Goal: Check status: Check status

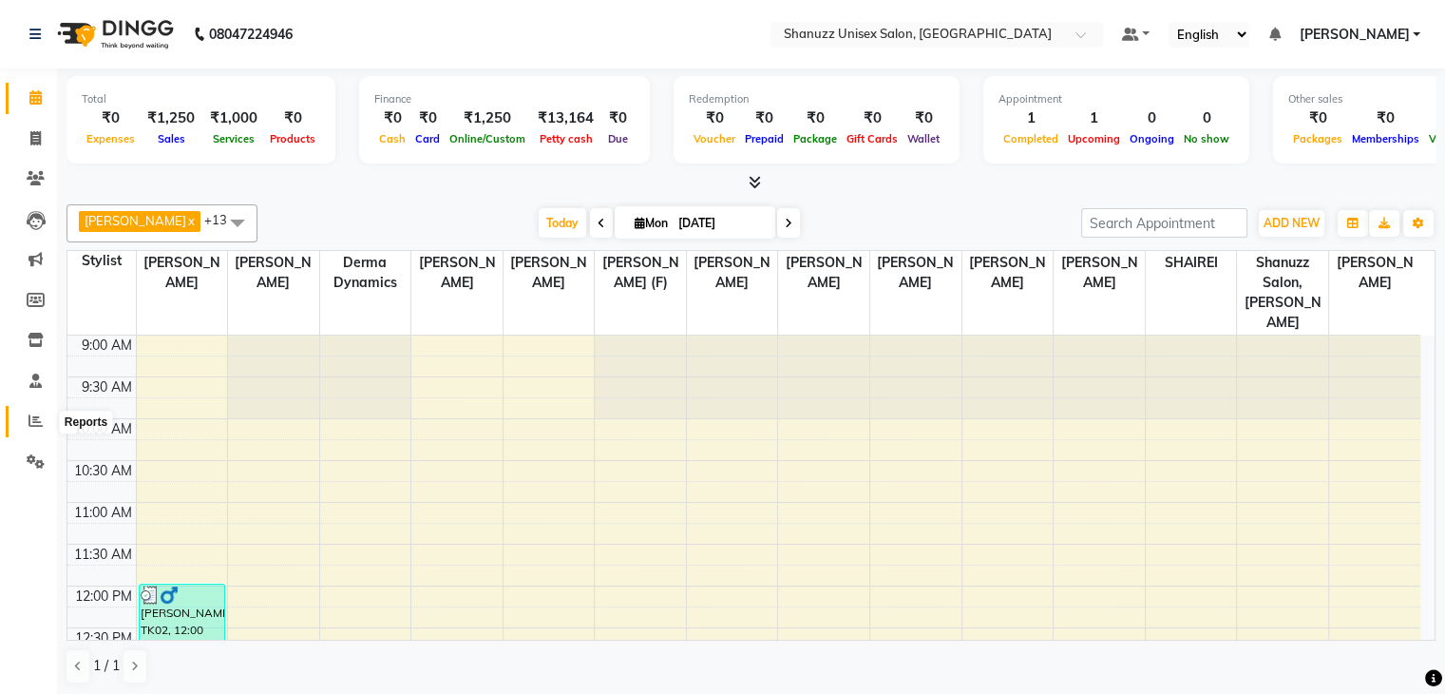
click at [22, 423] on span at bounding box center [35, 421] width 33 height 22
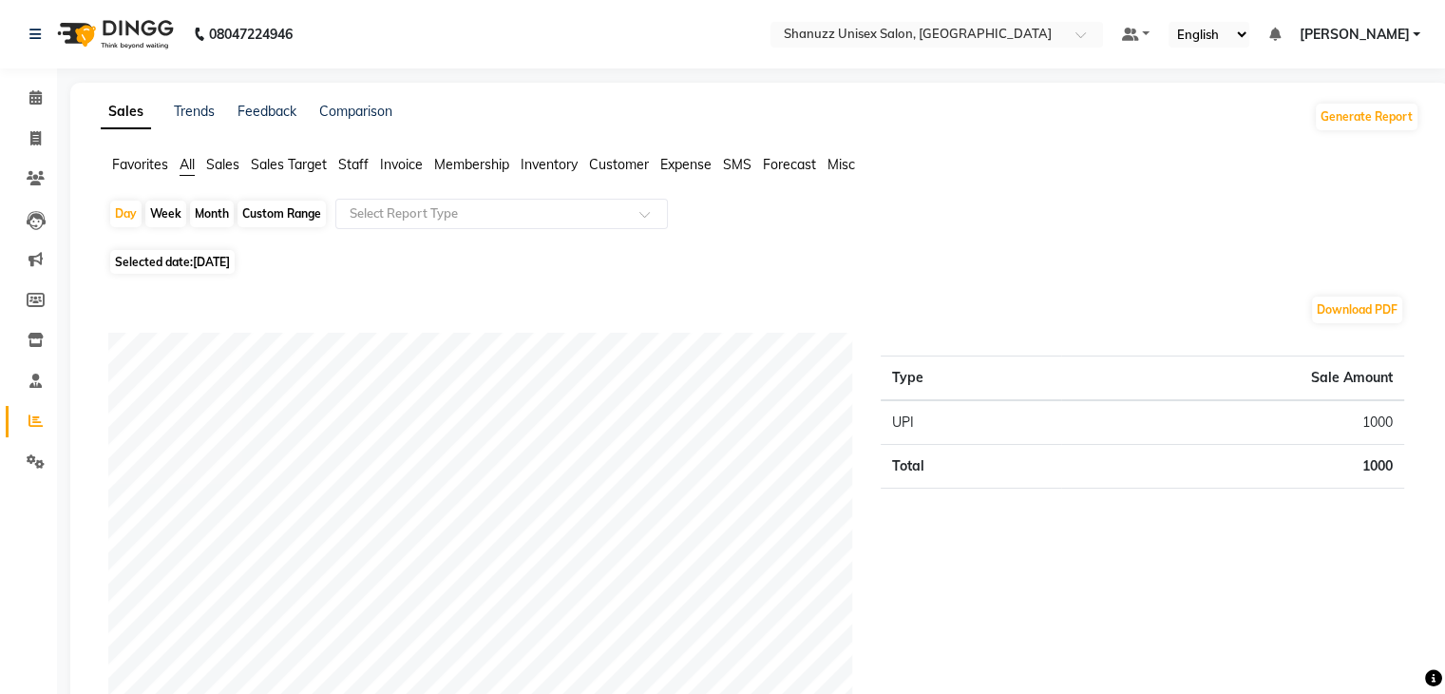
click at [188, 263] on span "Selected date: [DATE]" at bounding box center [172, 262] width 124 height 24
select select "9"
select select "2025"
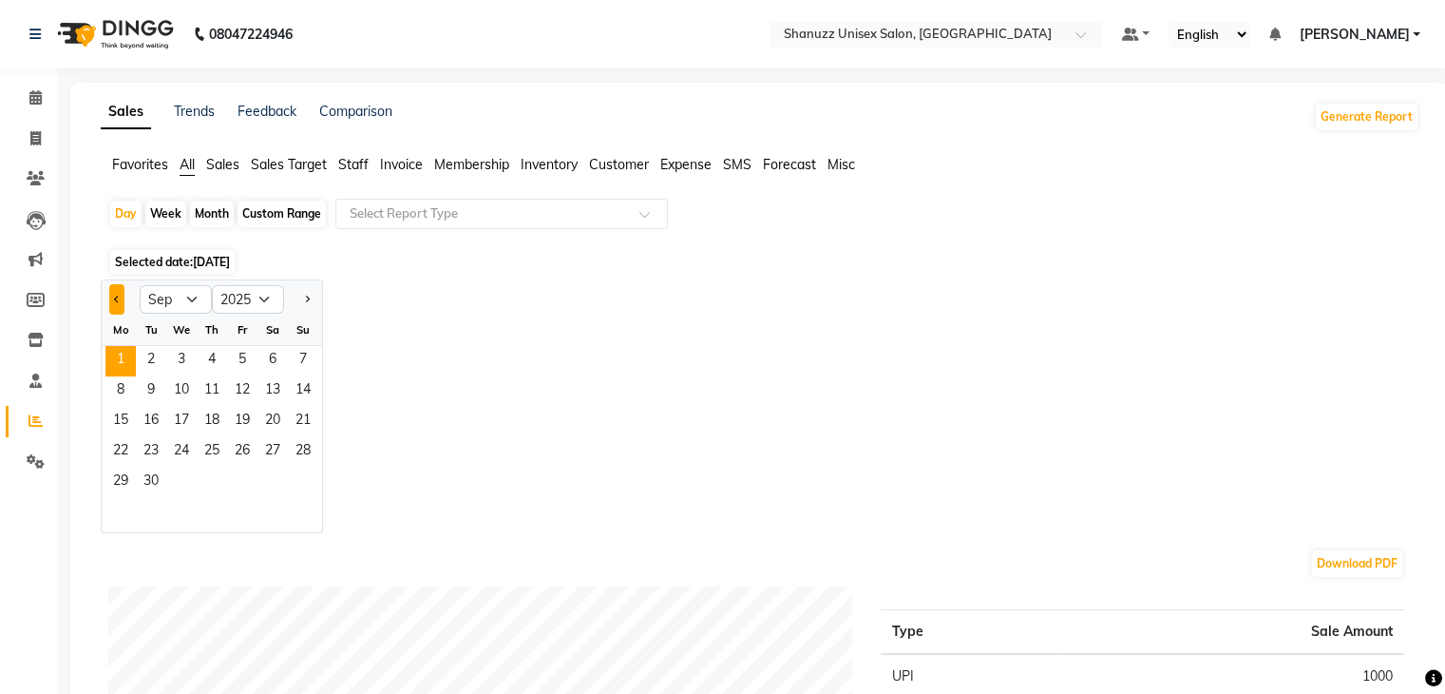
click at [115, 303] on button "Previous month" at bounding box center [116, 299] width 15 height 30
select select "8"
click at [225, 476] on span "28" at bounding box center [212, 482] width 30 height 30
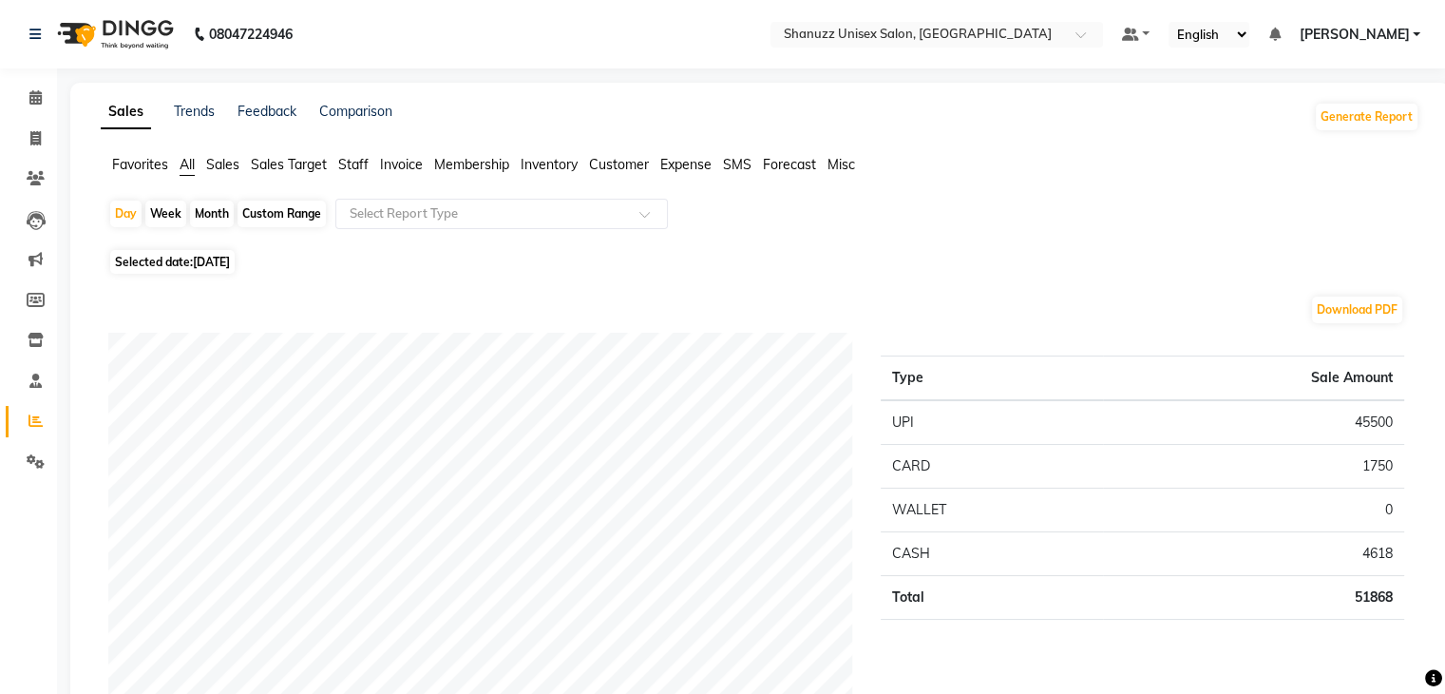
click at [181, 252] on span "Selected date: [DATE]" at bounding box center [172, 262] width 124 height 24
select select "8"
select select "2025"
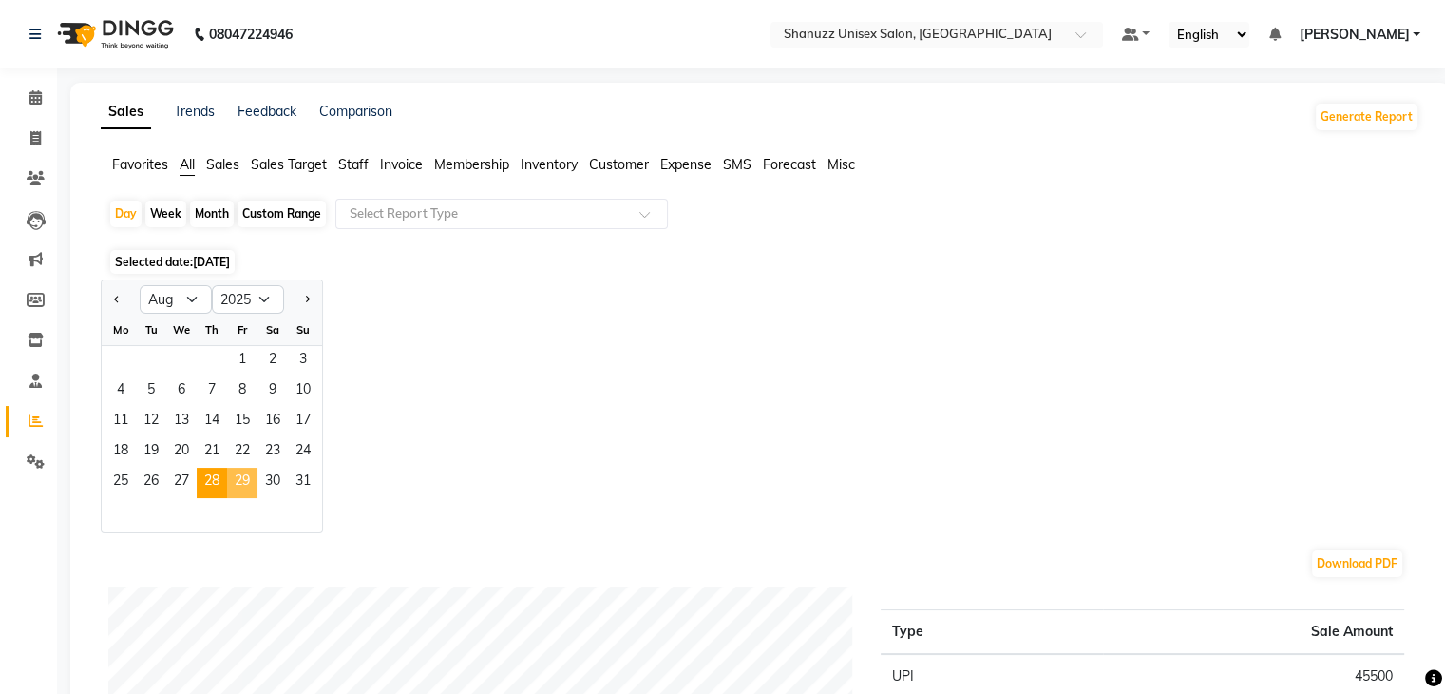
click at [238, 469] on span "29" at bounding box center [242, 482] width 30 height 30
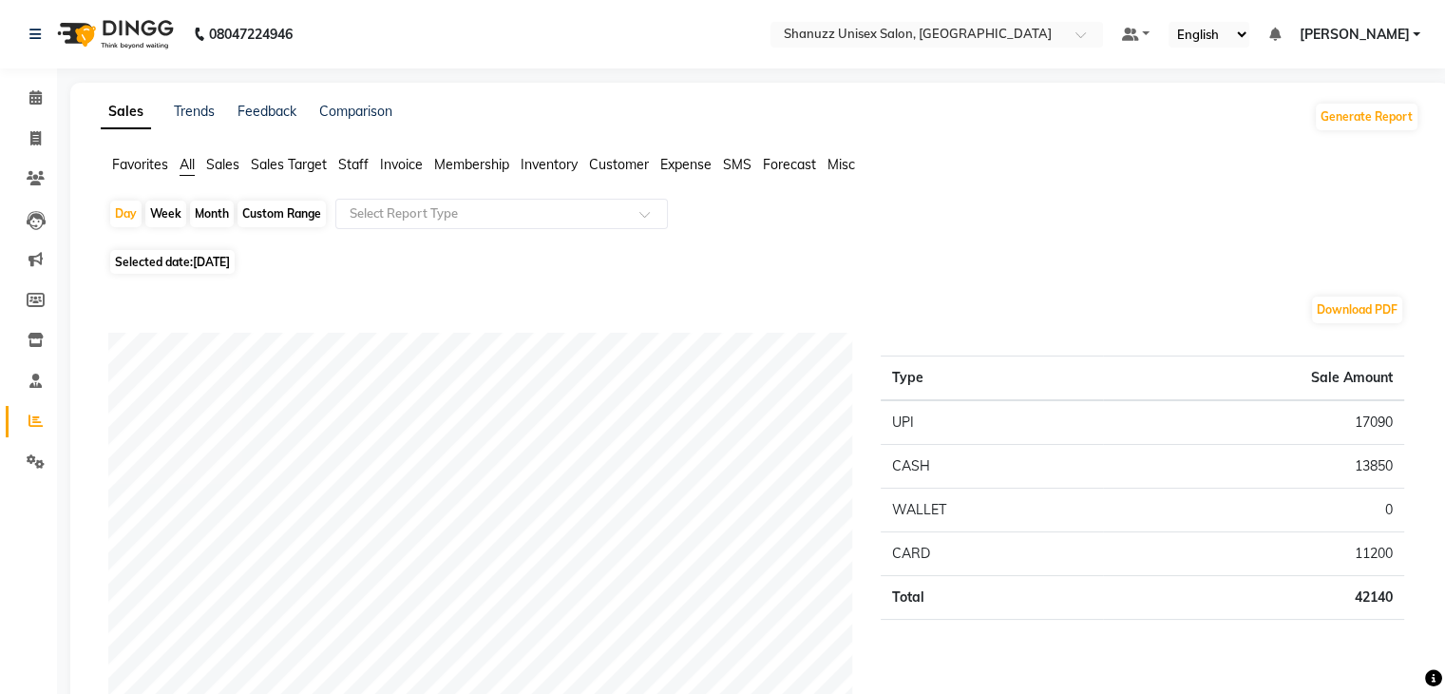
click at [196, 257] on span "[DATE]" at bounding box center [211, 262] width 37 height 14
select select "8"
select select "2025"
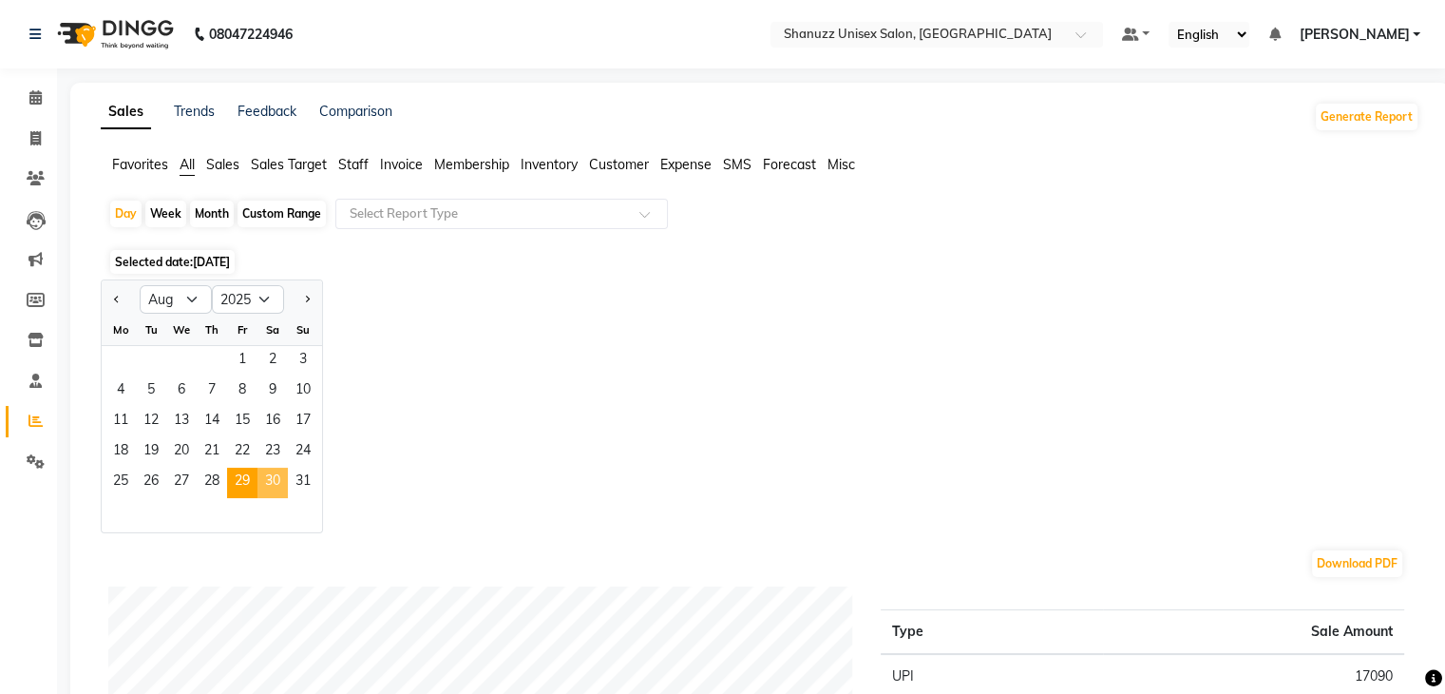
click at [272, 470] on span "30" at bounding box center [272, 482] width 30 height 30
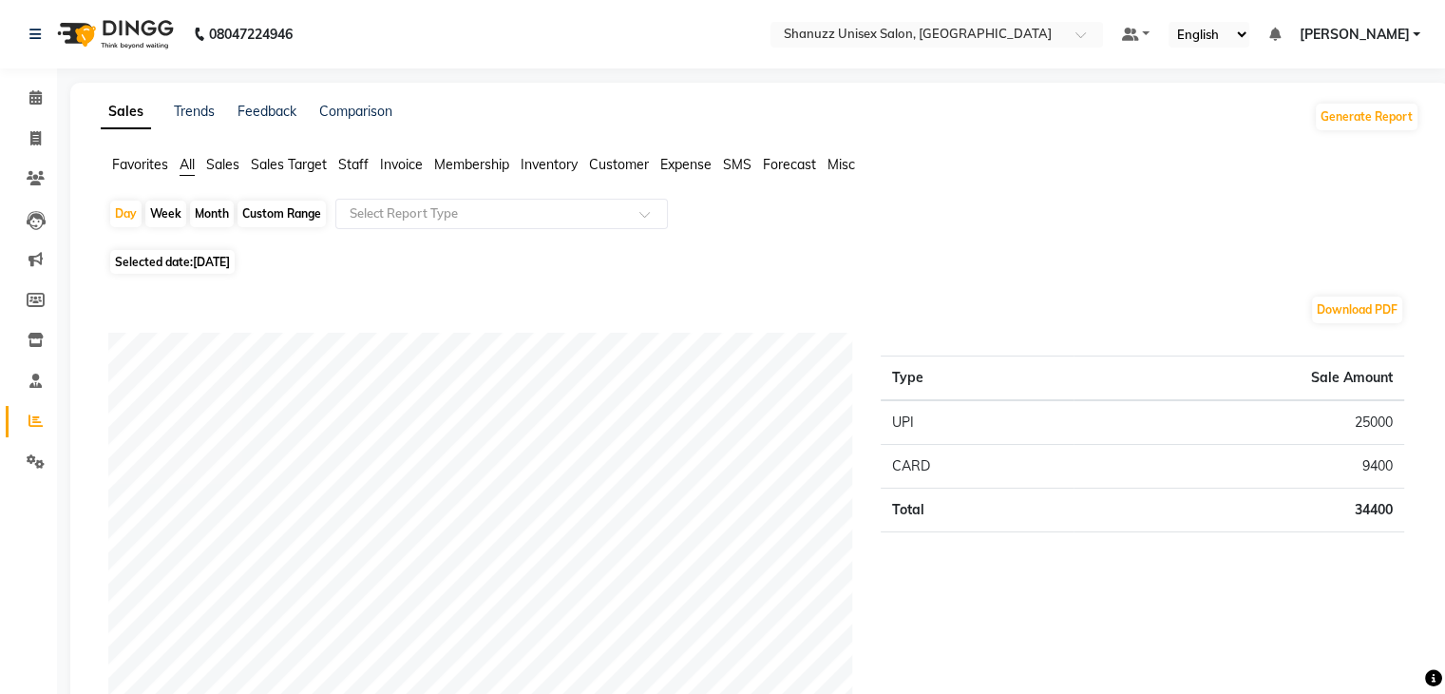
click at [224, 261] on span "[DATE]" at bounding box center [211, 262] width 37 height 14
select select "8"
select select "2025"
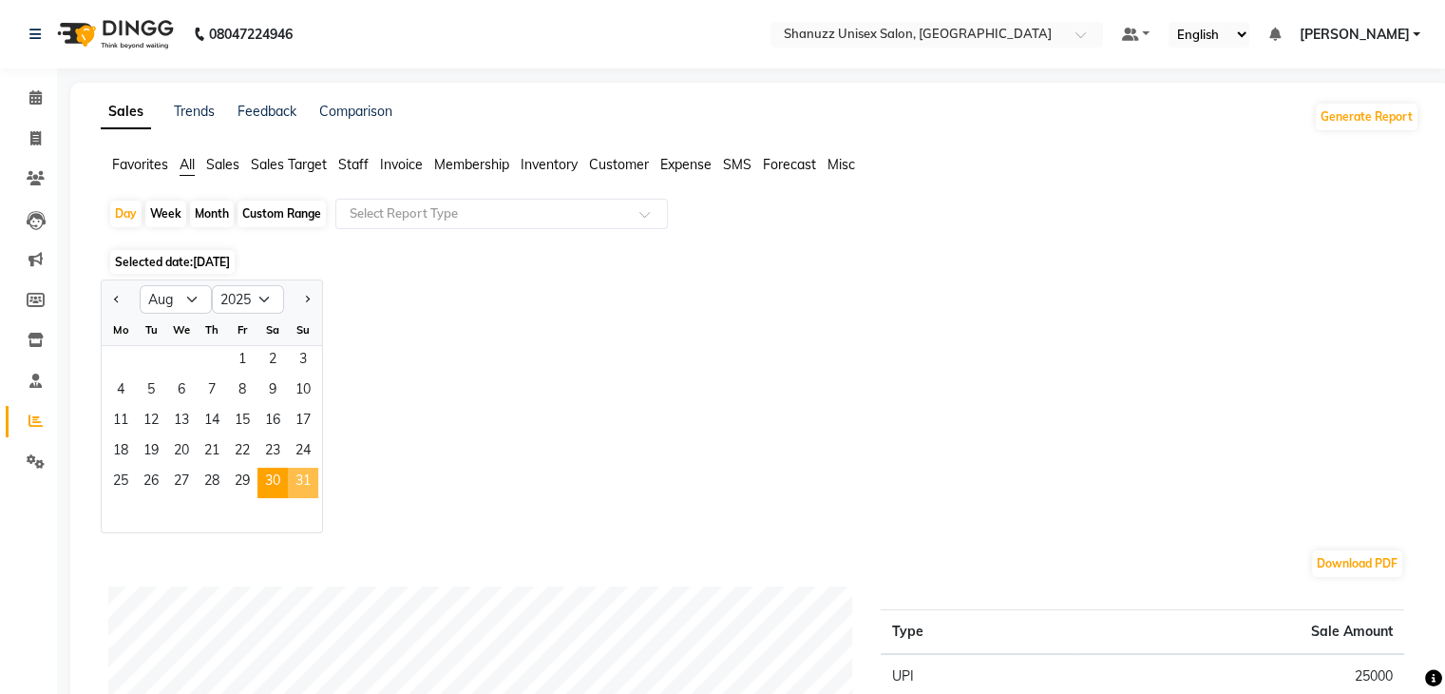
click at [303, 485] on span "31" at bounding box center [303, 482] width 30 height 30
